Goal: Find specific page/section: Find specific page/section

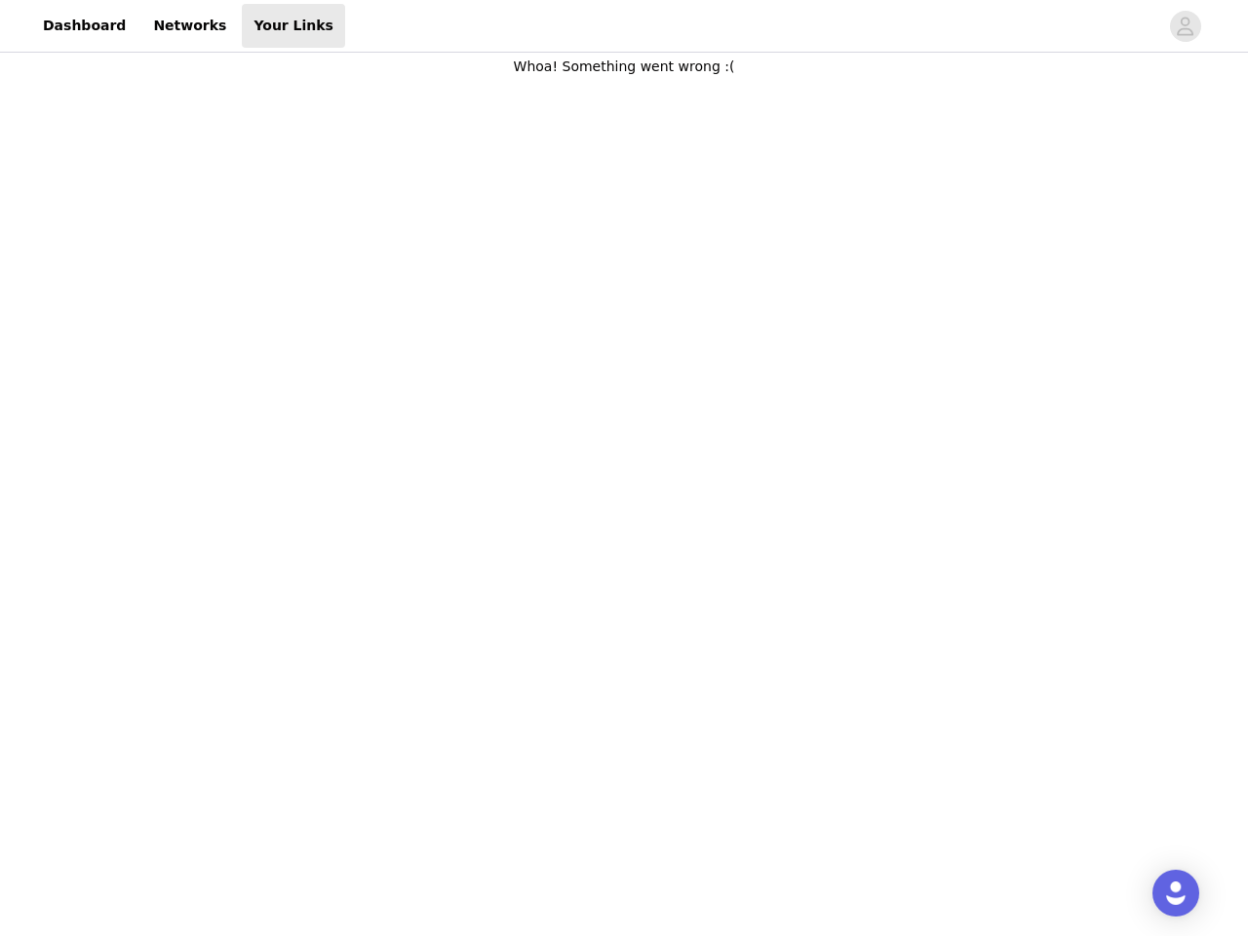
click at [624, 468] on body "Dashboard Networks Your Links Whoa! Something went wrong :(" at bounding box center [624, 468] width 1248 height 936
click at [624, 26] on div at bounding box center [751, 26] width 813 height 44
click at [1186, 26] on icon "avatar" at bounding box center [1185, 26] width 19 height 31
click at [1176, 893] on img "Open Intercom Messenger" at bounding box center [1176, 893] width 23 height 23
